Goal: Task Accomplishment & Management: Use online tool/utility

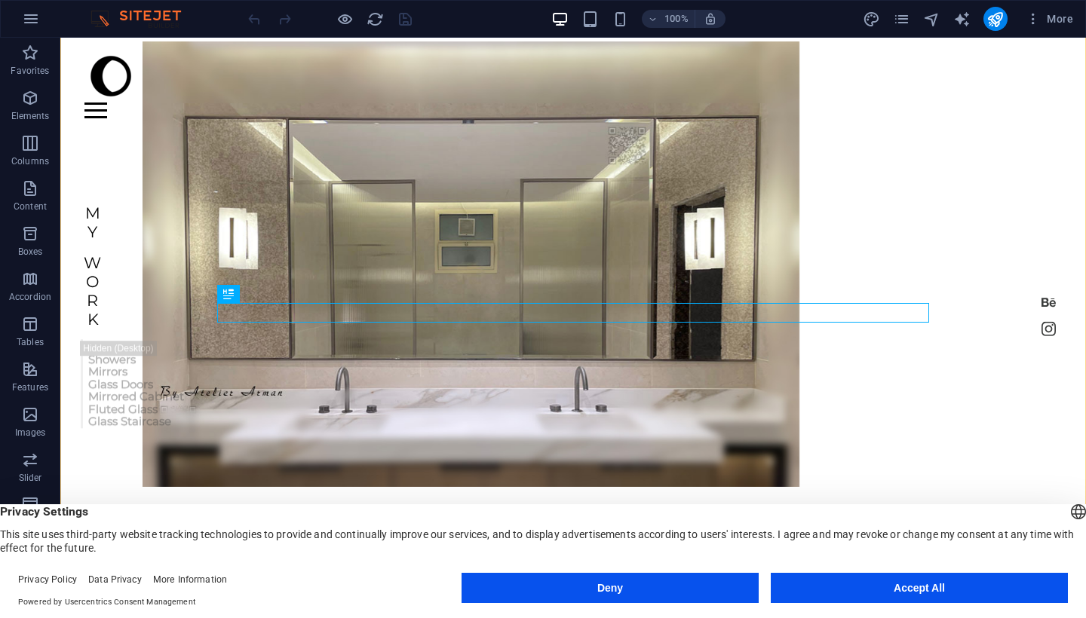
scroll to position [144, 0]
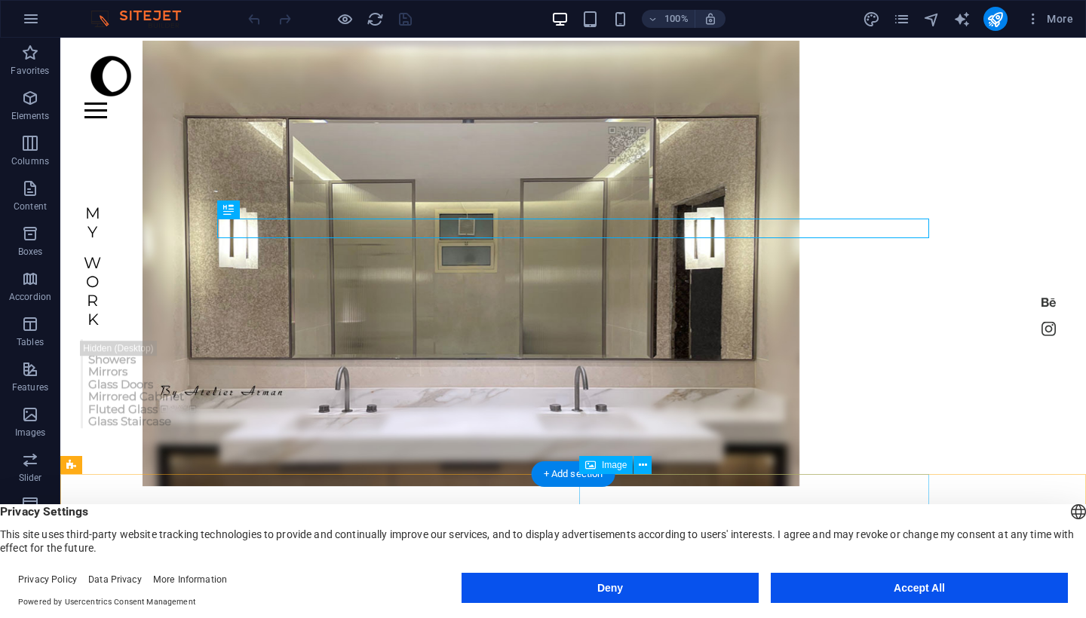
click at [921, 584] on button "Accept All" at bounding box center [919, 588] width 297 height 30
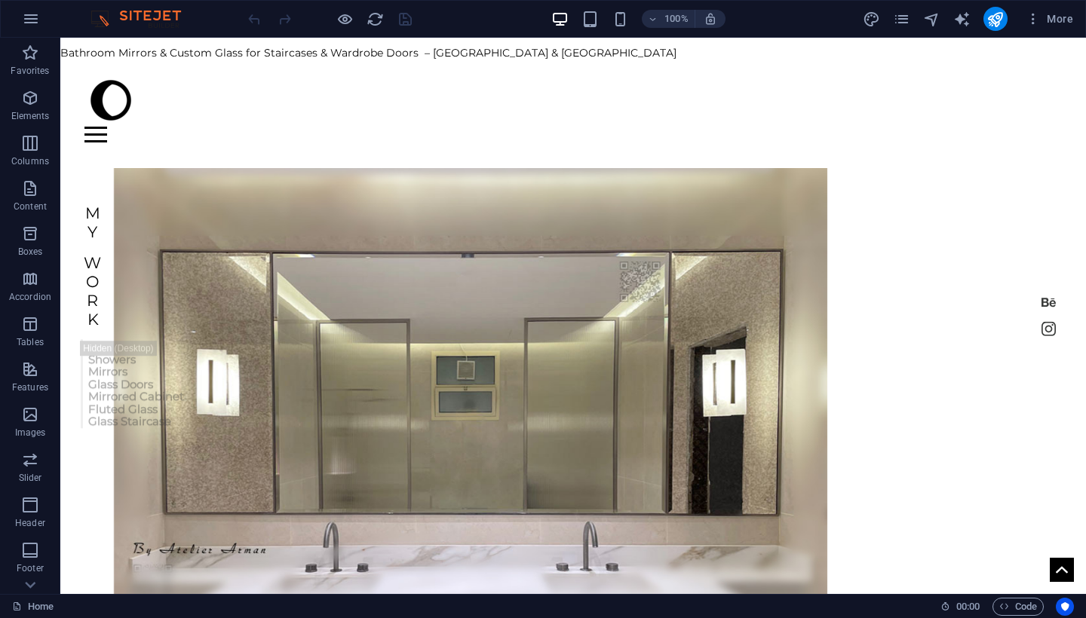
scroll to position [0, 0]
click at [904, 16] on icon "pages" at bounding box center [901, 19] width 17 height 17
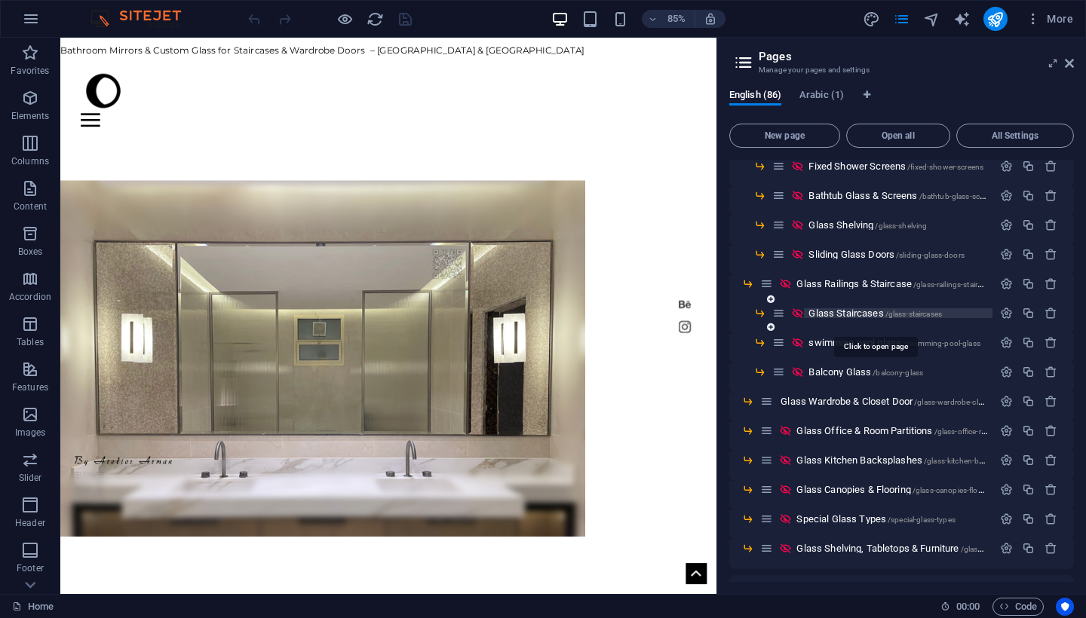
scroll to position [152, 0]
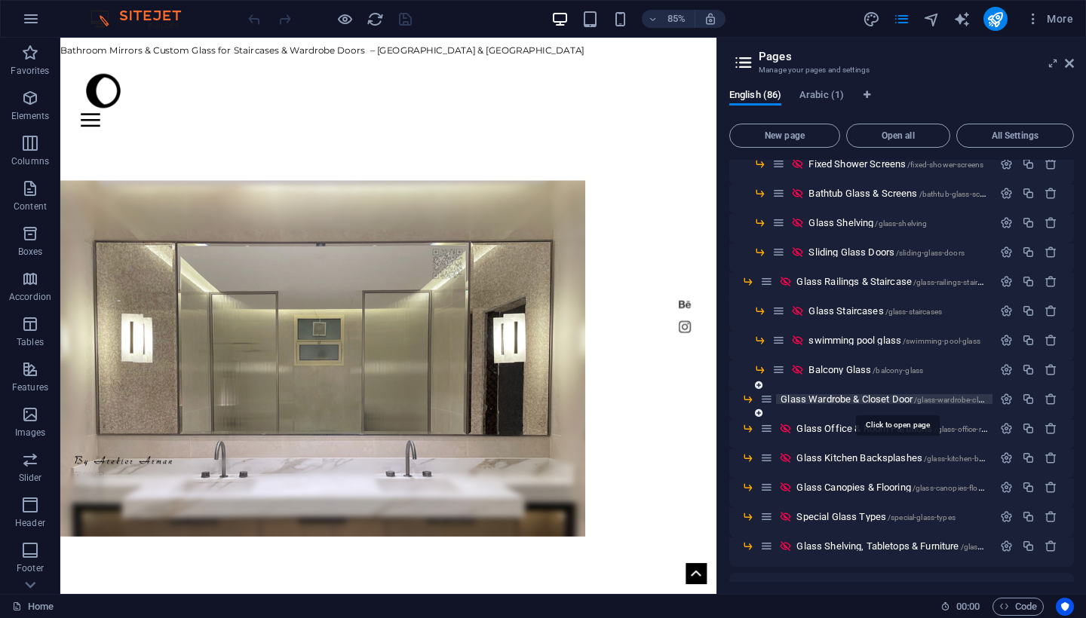
click at [842, 402] on span "Glass Wardrobe & Closet Door /glass-wardrobe-closet-door" at bounding box center [896, 399] width 231 height 11
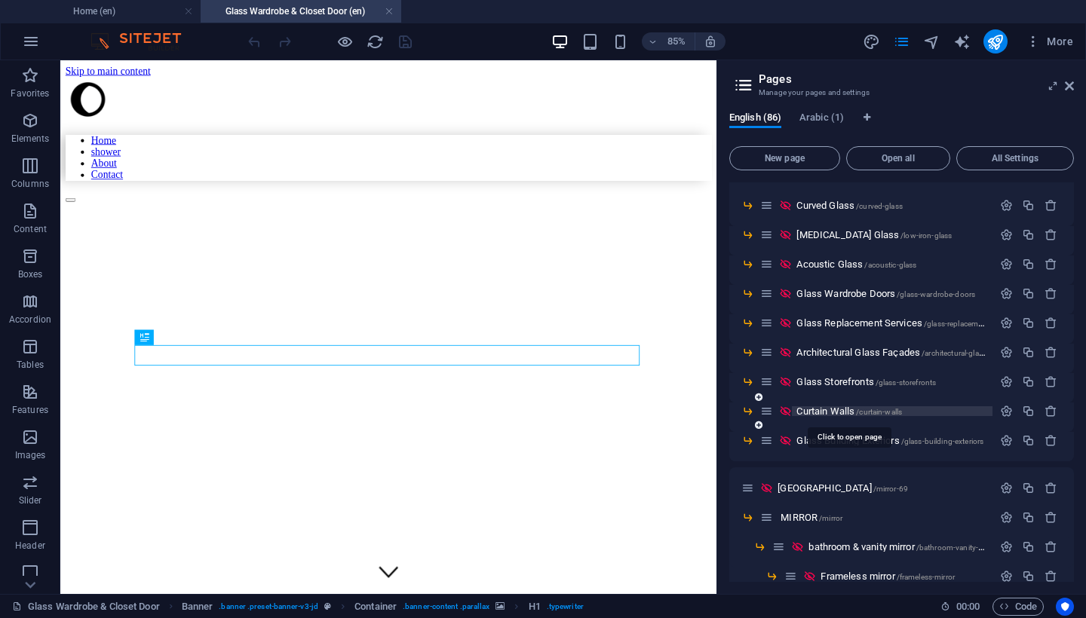
scroll to position [904, 0]
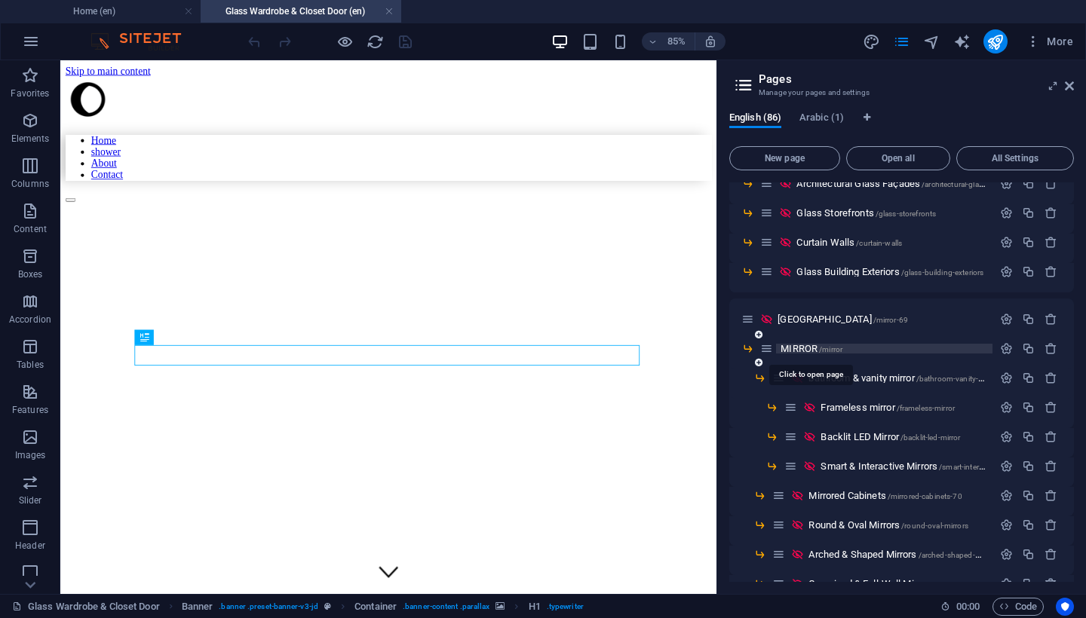
click at [803, 348] on span "MIRROR /mirror" at bounding box center [812, 348] width 62 height 11
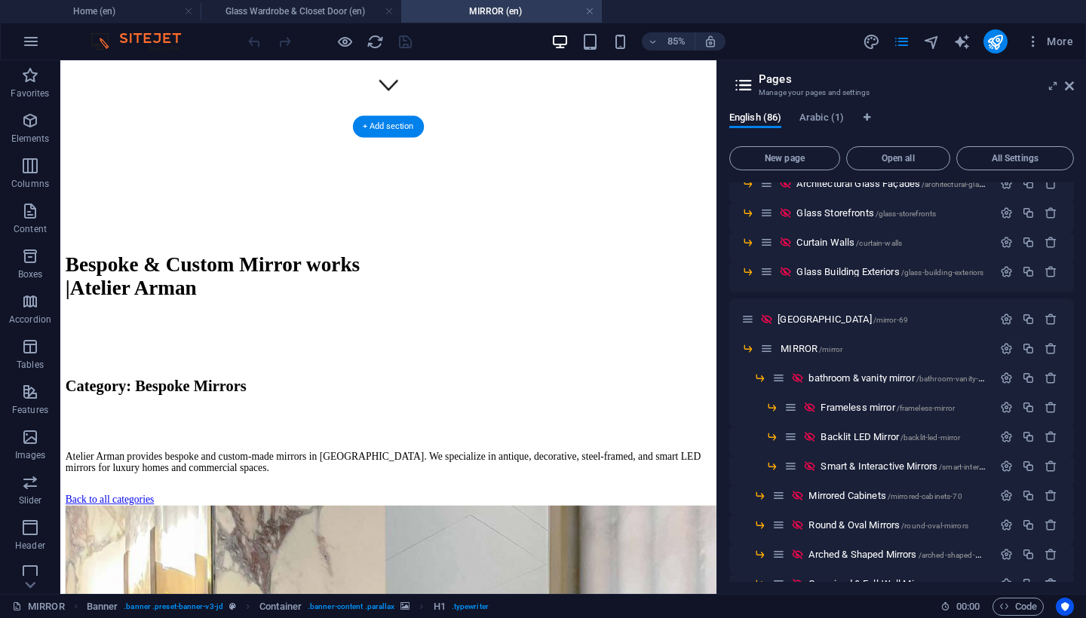
scroll to position [578, 0]
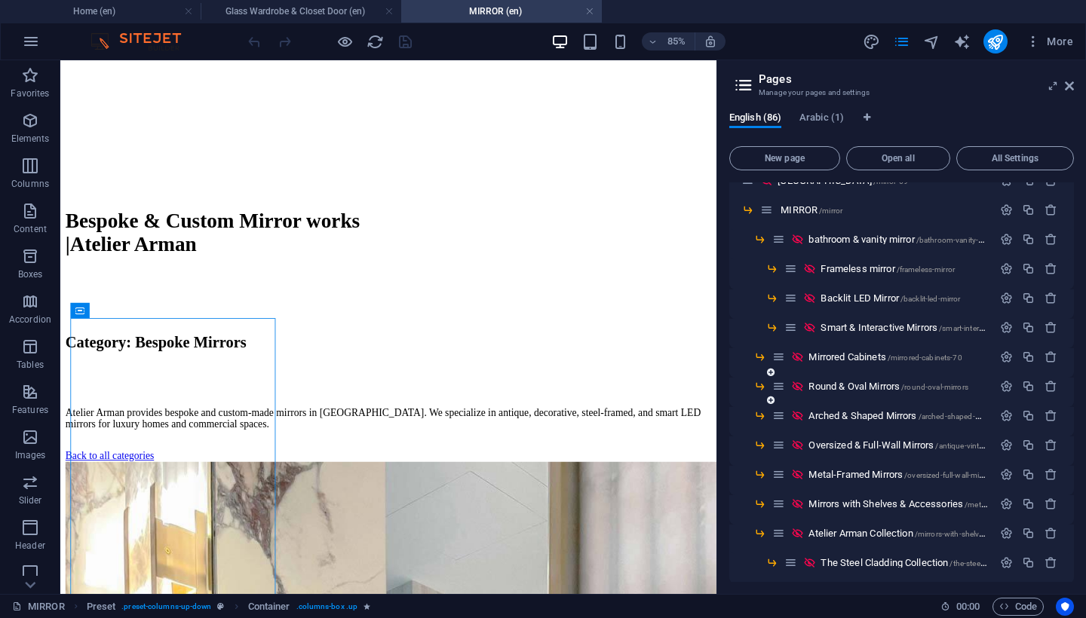
scroll to position [1048, 0]
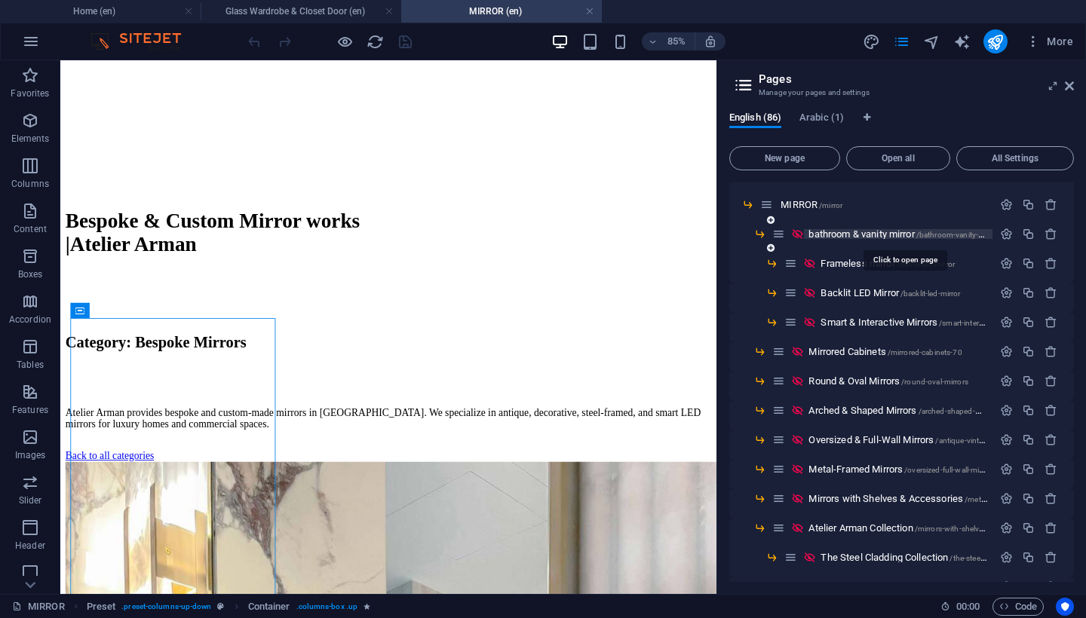
click at [895, 235] on span "bathroom & vanity mirror /bathroom-vanity-mirror" at bounding box center [904, 234] width 190 height 11
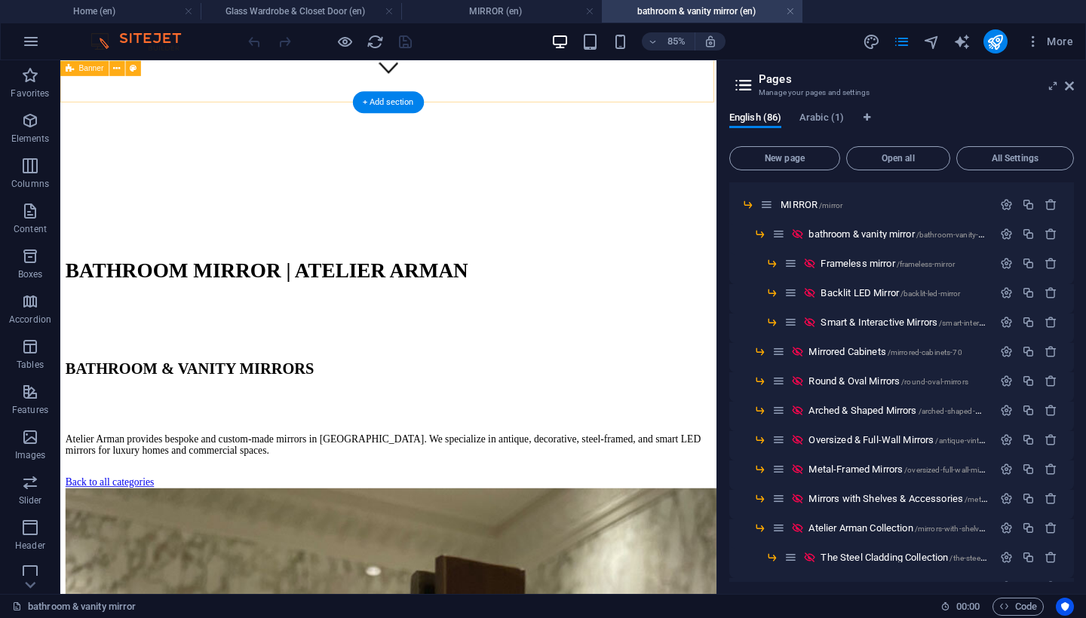
scroll to position [600, 0]
